Goal: Transaction & Acquisition: Purchase product/service

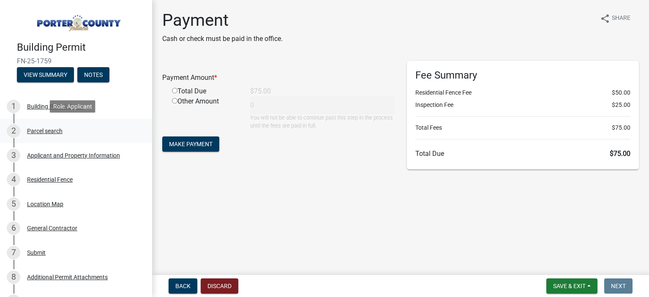
click at [54, 130] on div "Parcel search" at bounding box center [44, 131] width 35 height 6
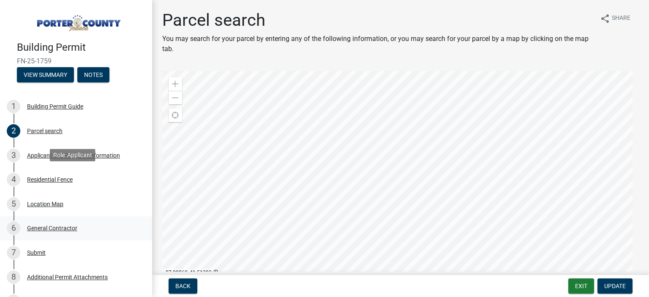
scroll to position [210, 0]
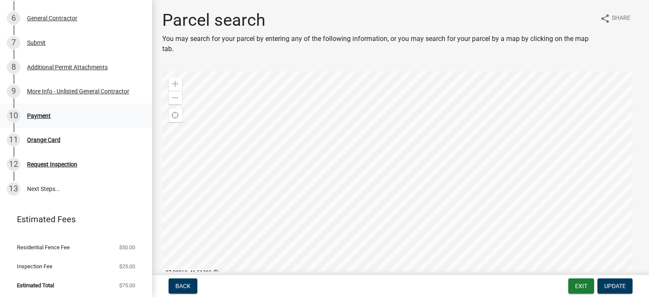
click at [47, 113] on div "Payment" at bounding box center [39, 116] width 24 height 6
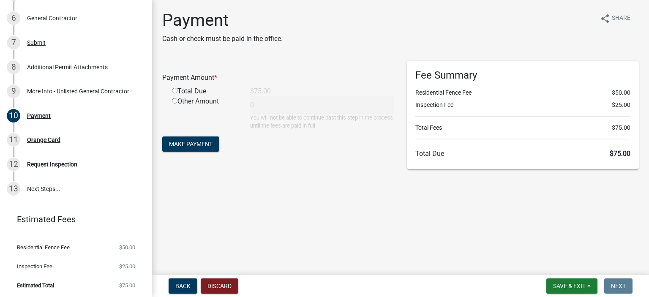
click at [175, 91] on input "radio" at bounding box center [174, 90] width 5 height 5
radio input "true"
type input "75"
click at [199, 146] on span "Make Payment" at bounding box center [190, 144] width 43 height 7
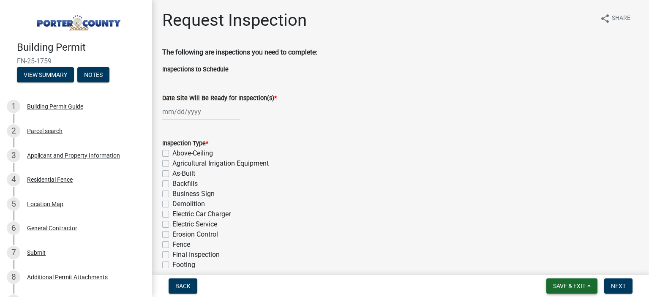
click at [566, 288] on span "Save & Exit" at bounding box center [569, 285] width 33 height 7
click at [559, 268] on button "Save & Exit" at bounding box center [563, 264] width 68 height 20
